Goal: Find specific page/section: Find specific page/section

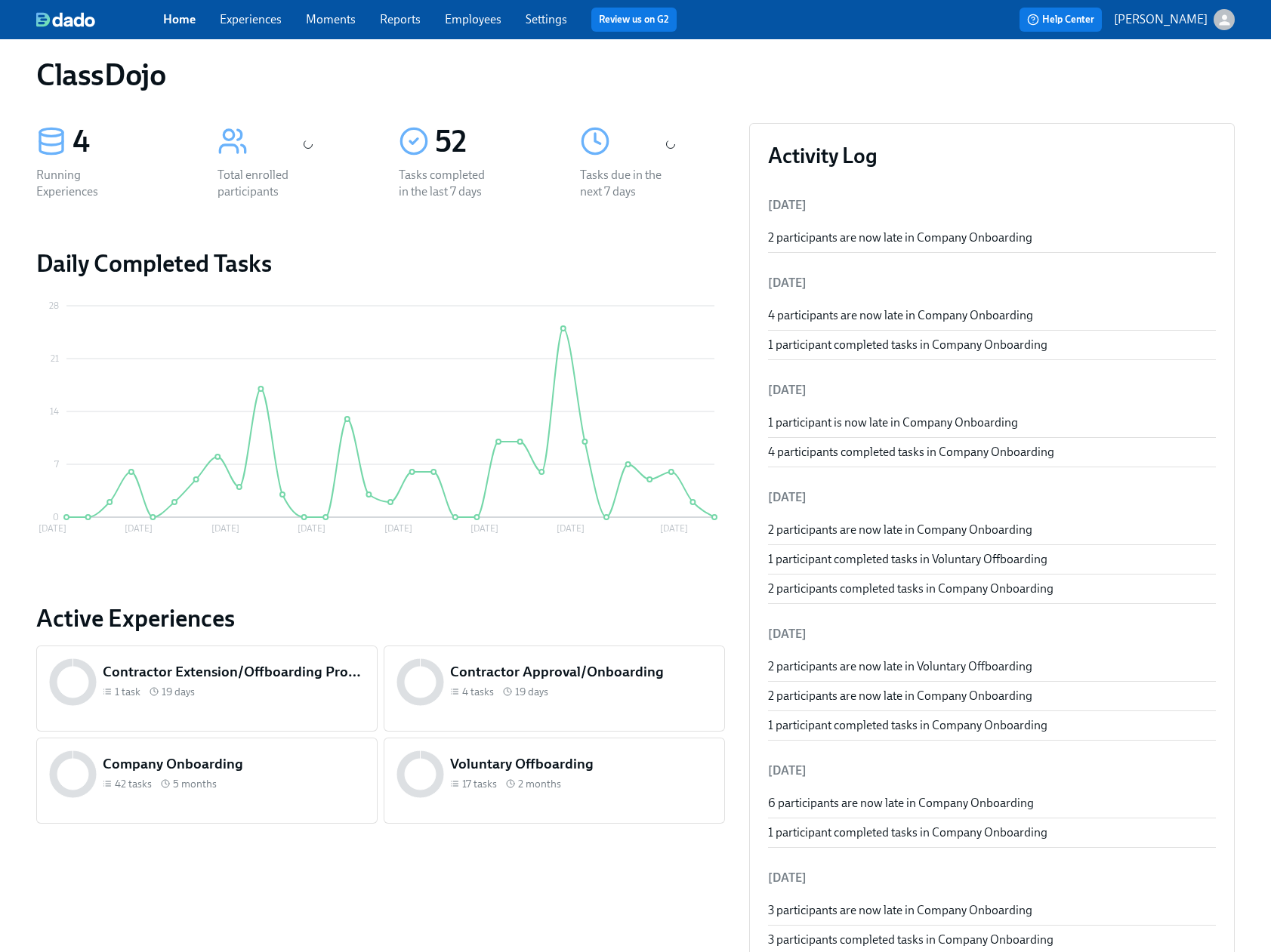
scroll to position [263, 0]
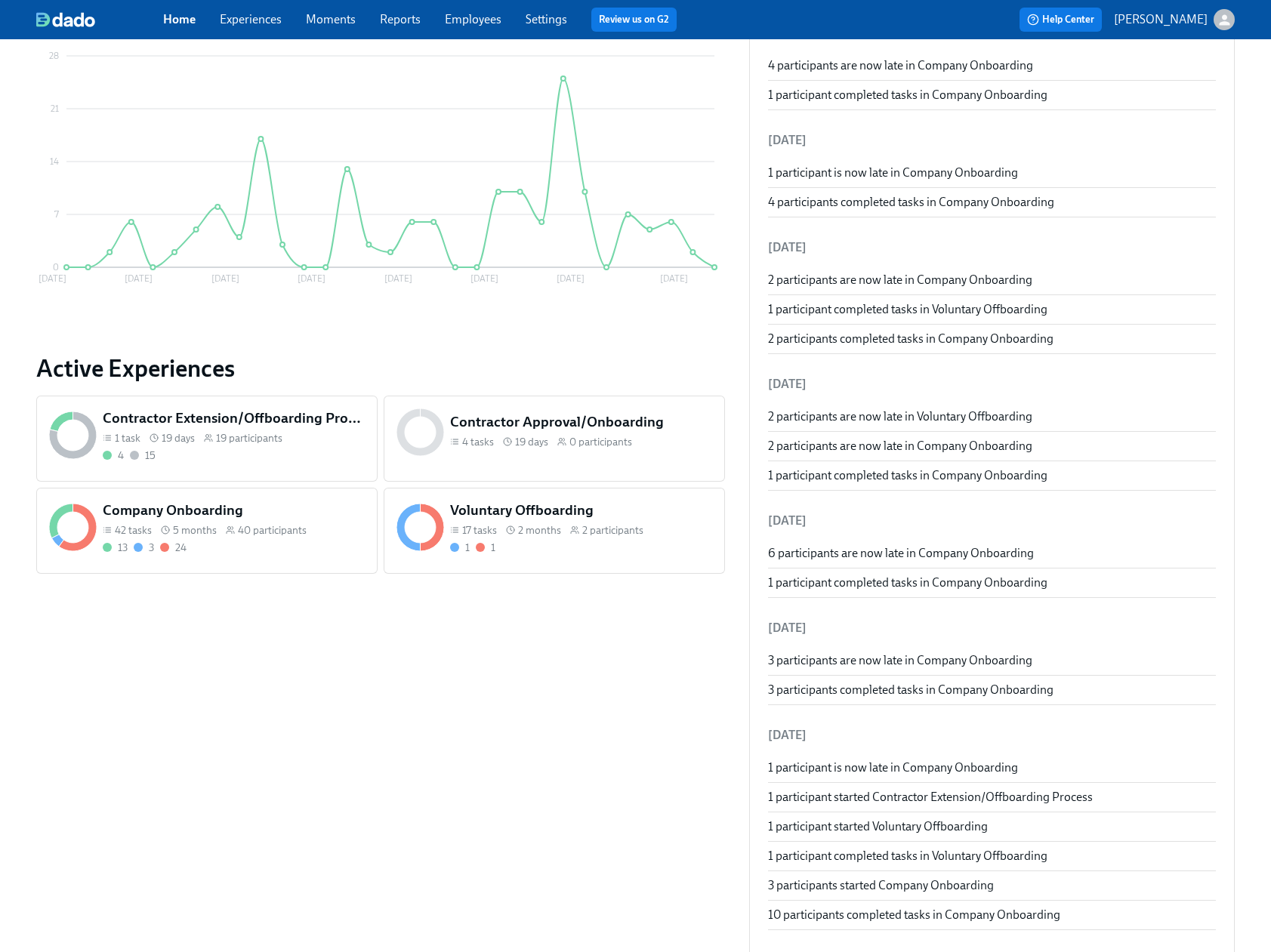
click at [277, 547] on div "13 3 24" at bounding box center [233, 547] width 262 height 14
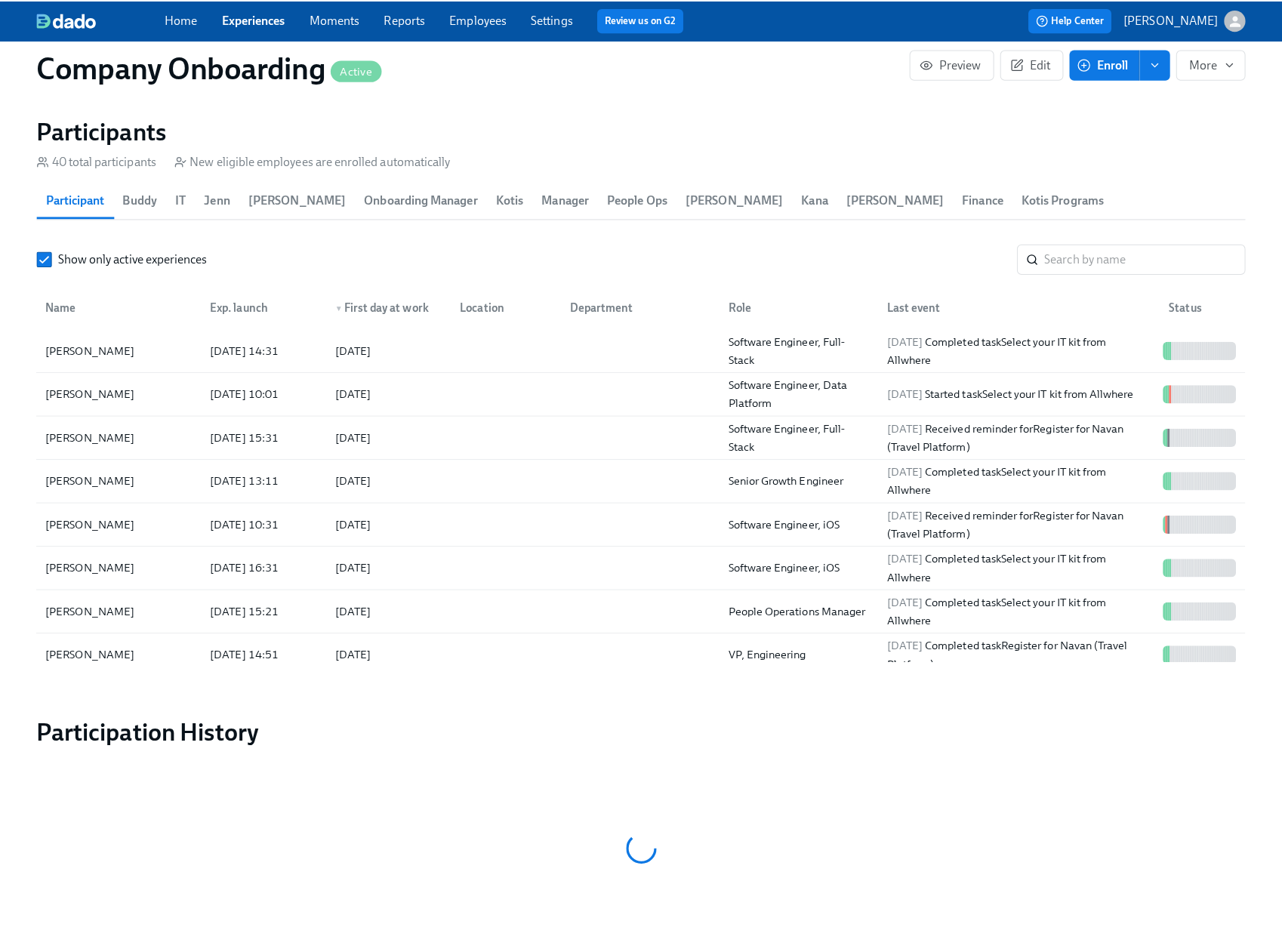
scroll to position [1778, 0]
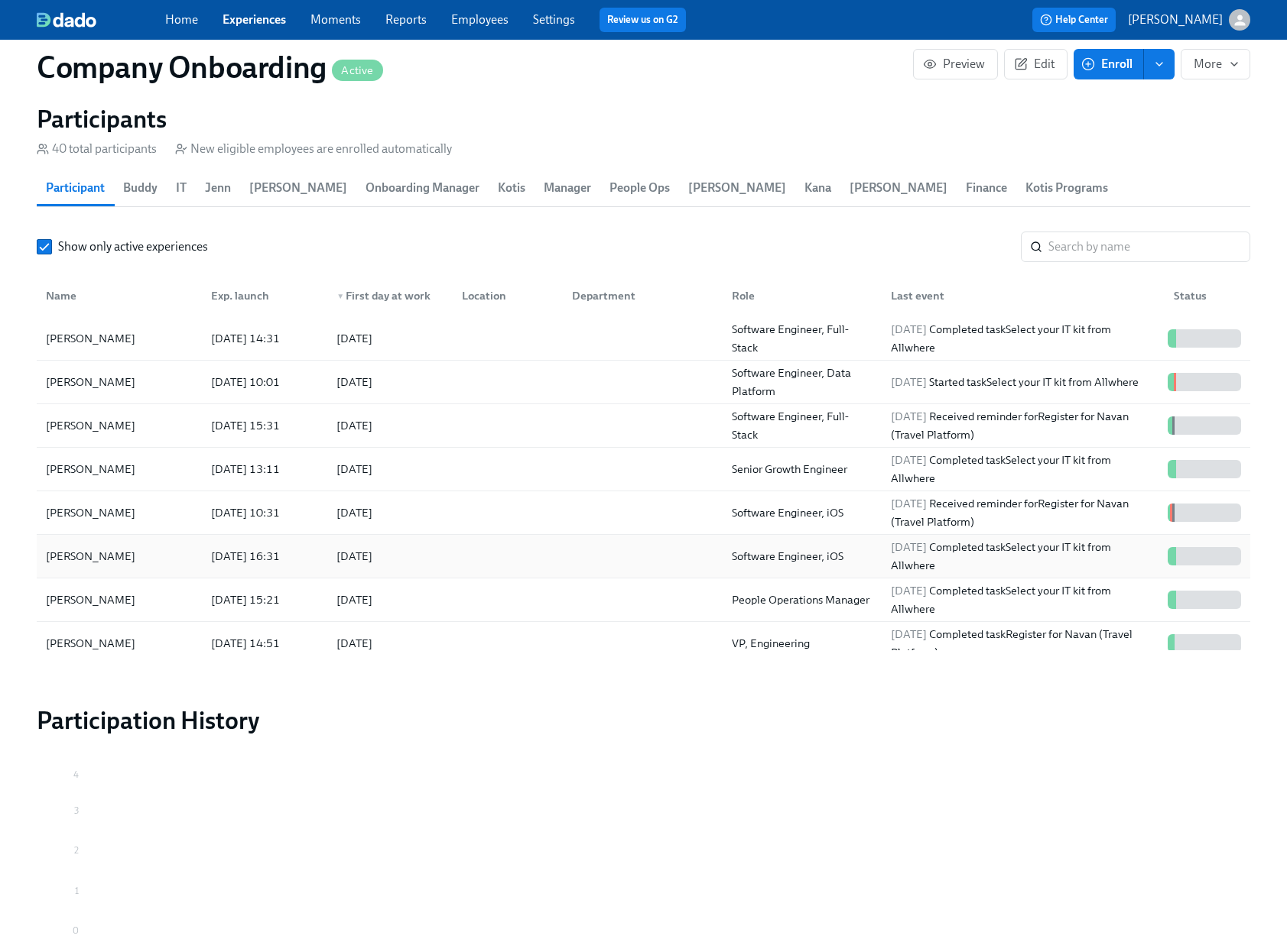
click at [550, 571] on div at bounding box center [504, 556] width 110 height 31
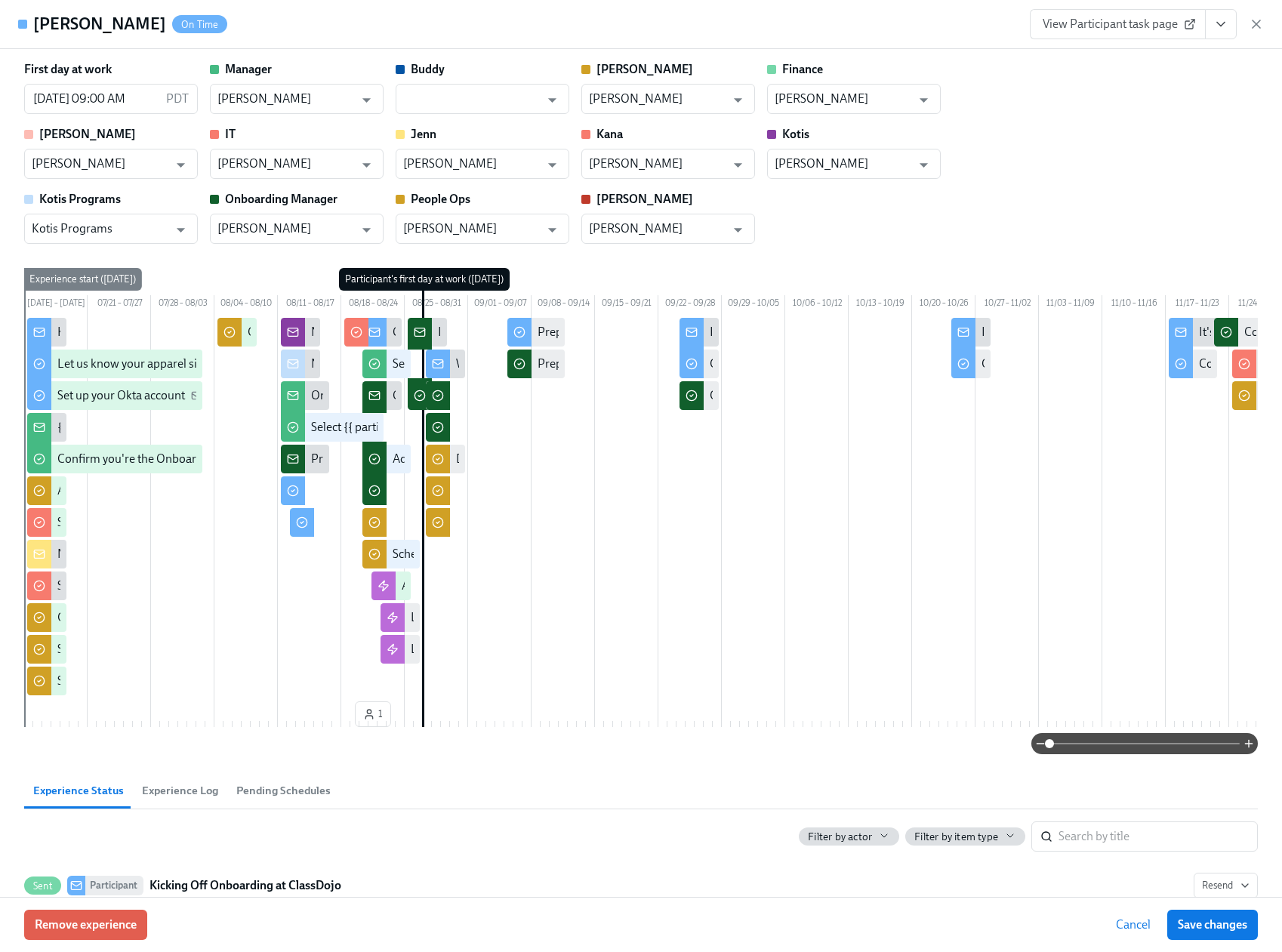
click at [1224, 25] on icon "View task page" at bounding box center [1221, 24] width 15 height 15
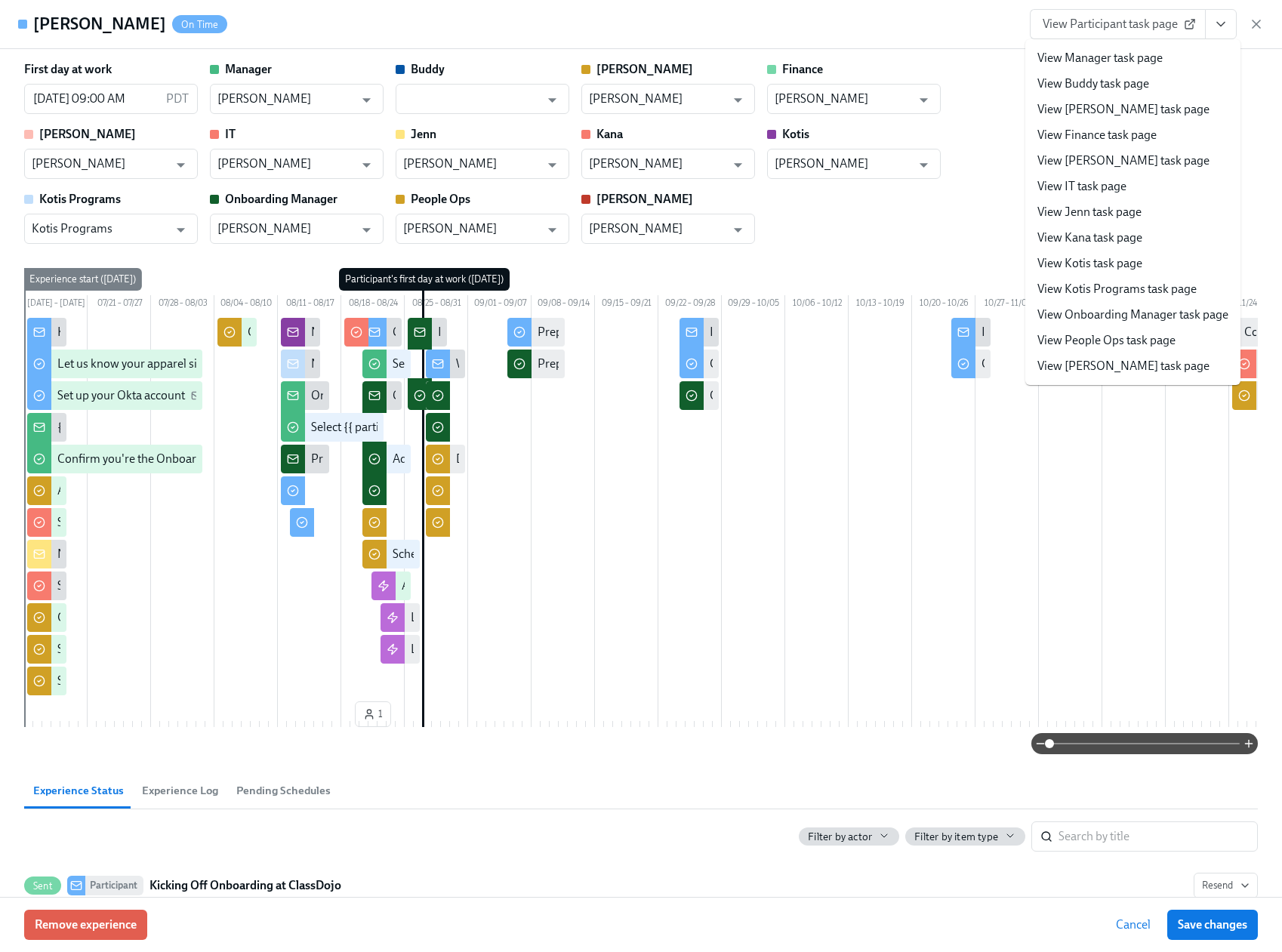
click at [1093, 338] on link "View People Ops task page" at bounding box center [1107, 340] width 138 height 17
